Goal: Transaction & Acquisition: Purchase product/service

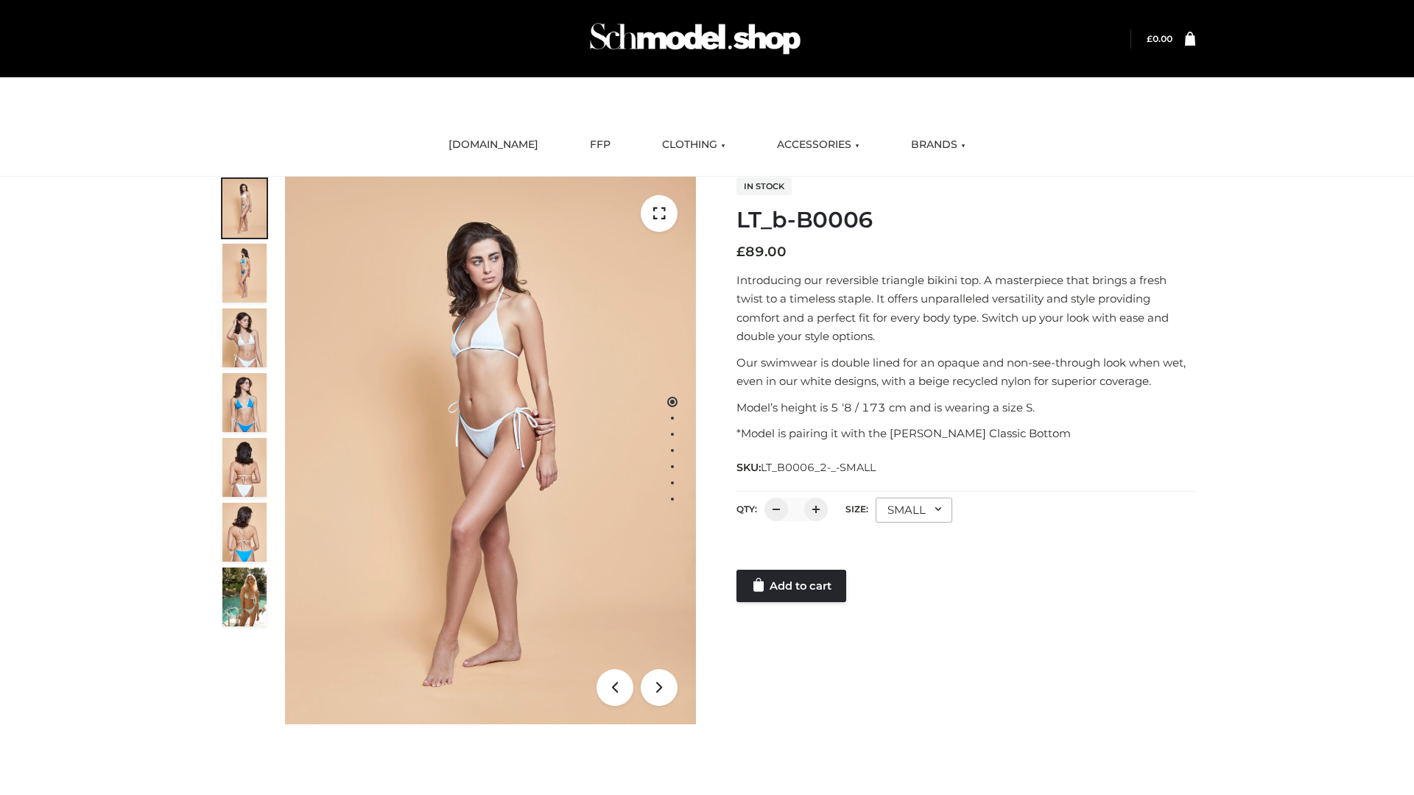
click at [792, 586] on link "Add to cart" at bounding box center [791, 586] width 110 height 32
